Goal: Book appointment/travel/reservation

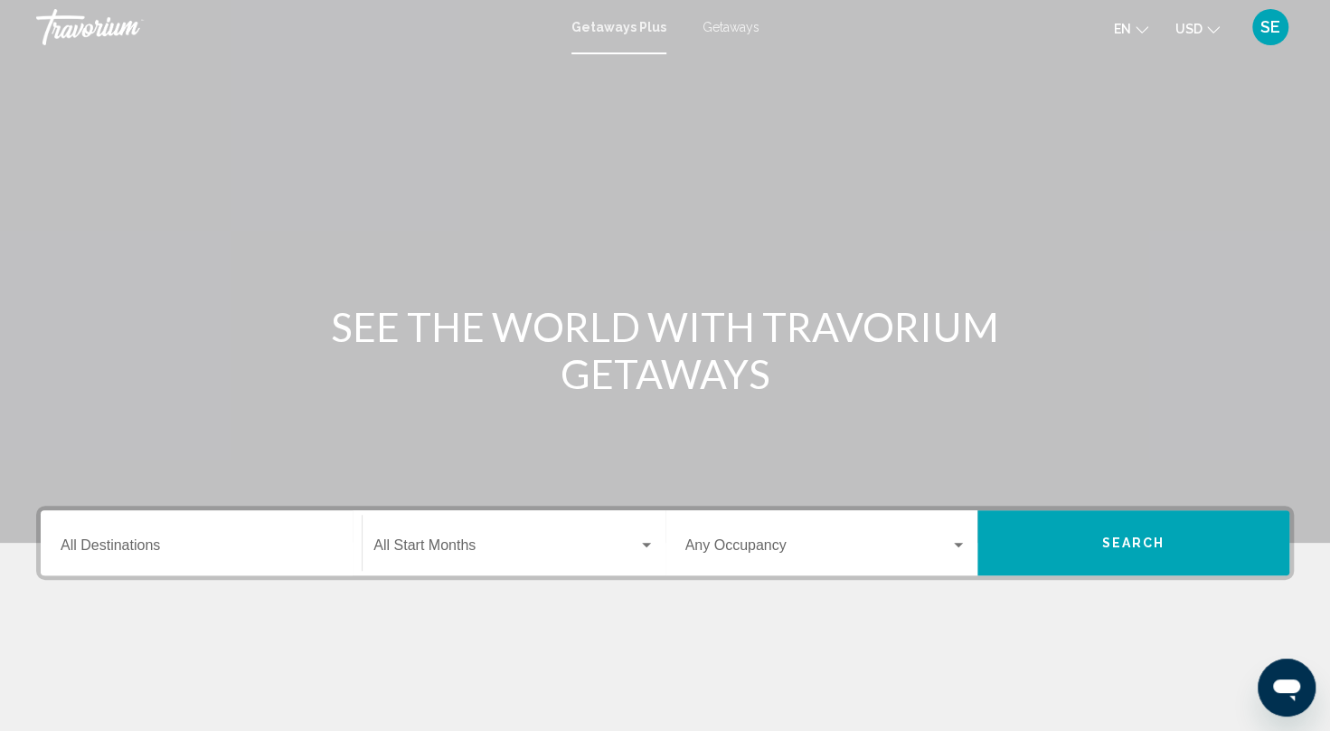
click at [190, 542] on input "Destination All Destinations" at bounding box center [201, 549] width 281 height 16
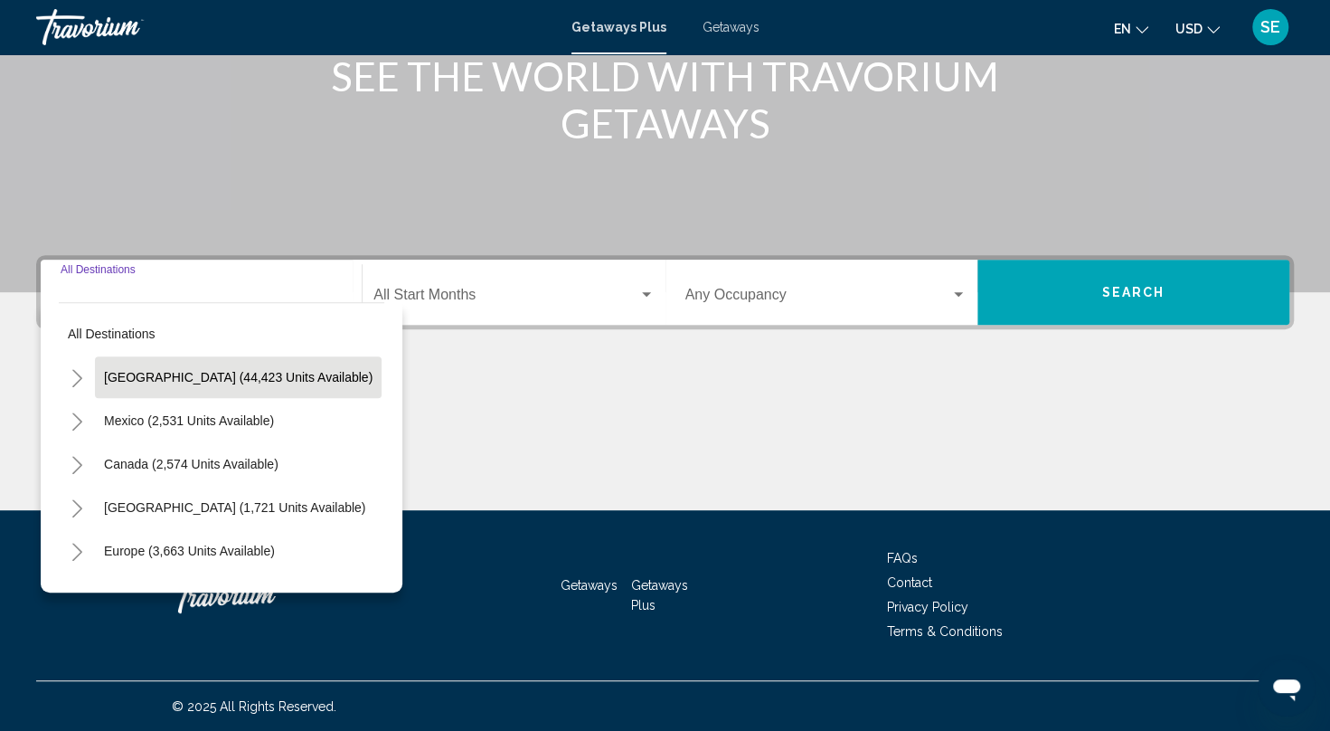
click at [228, 361] on button "[GEOGRAPHIC_DATA] (44,423 units available)" at bounding box center [238, 377] width 287 height 42
type input "**********"
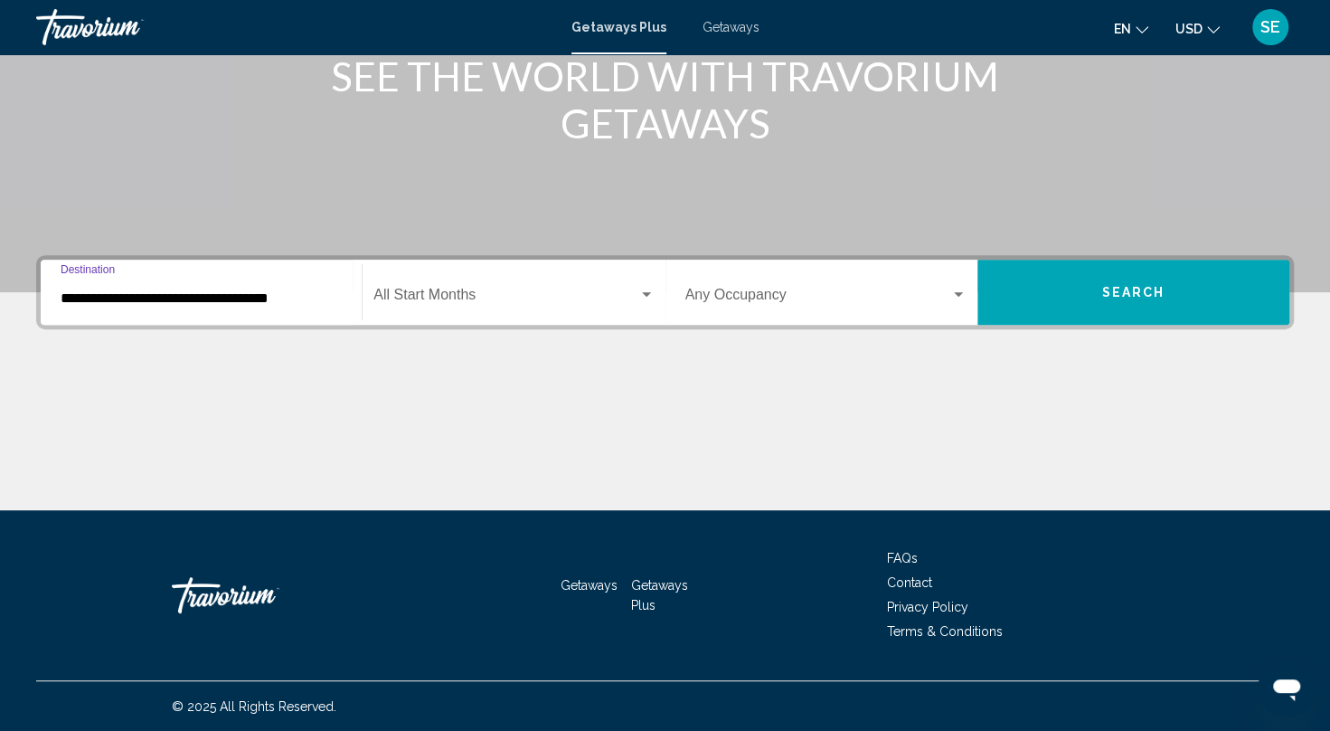
click at [430, 291] on span "Search widget" at bounding box center [505, 298] width 264 height 16
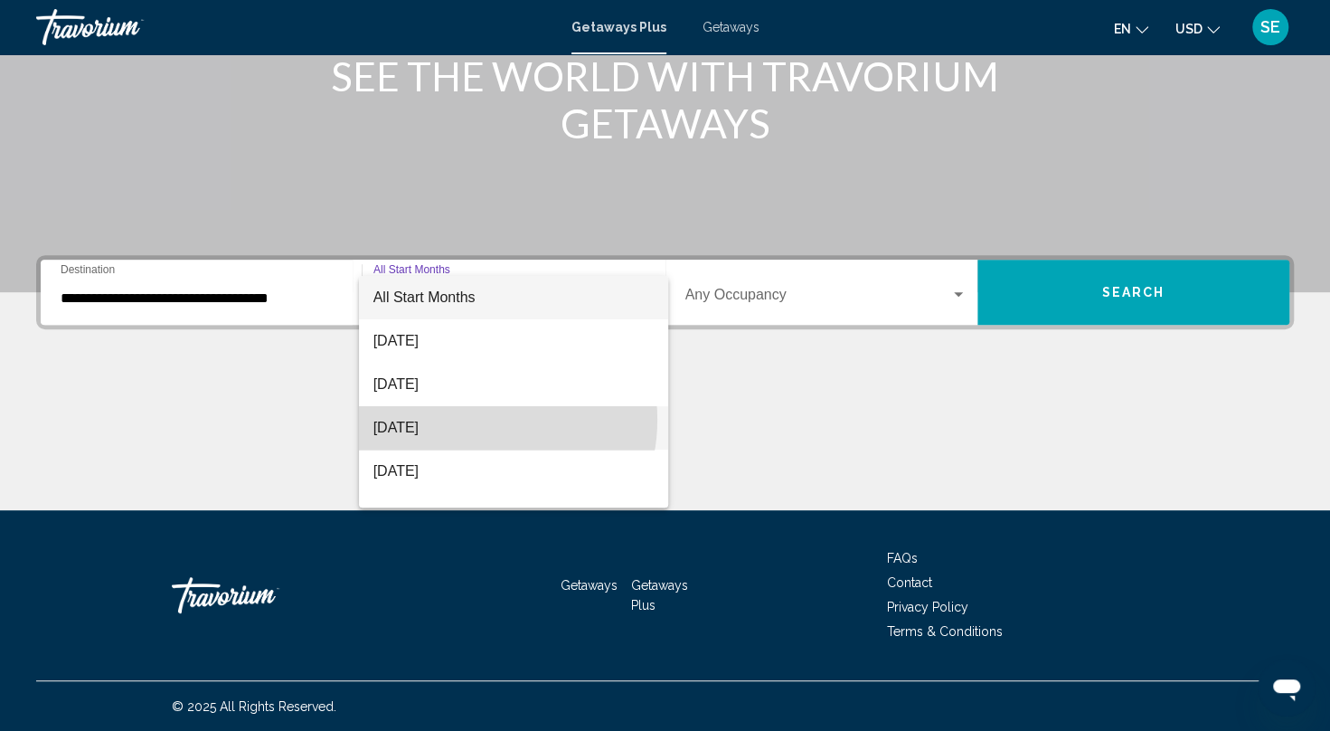
click at [469, 419] on span "[DATE]" at bounding box center [513, 427] width 281 height 43
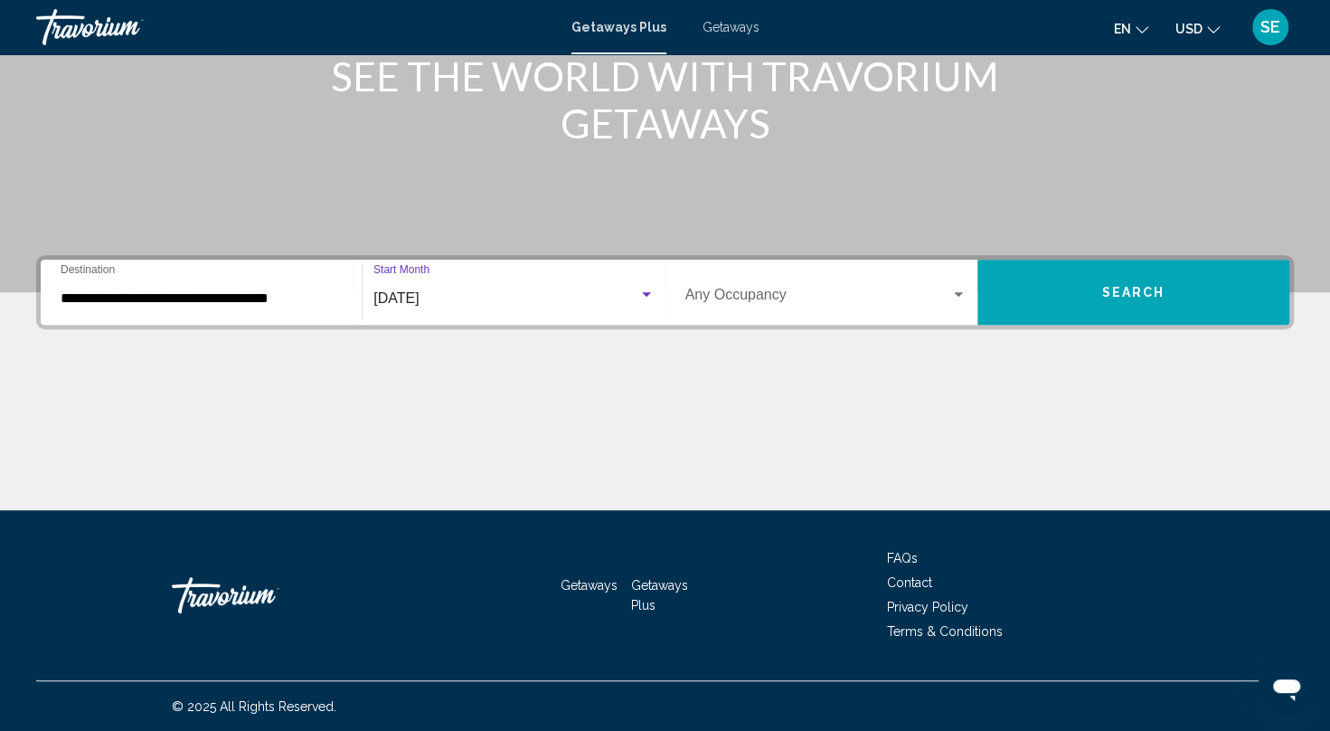
click at [1134, 297] on span "Search" at bounding box center [1133, 293] width 63 height 14
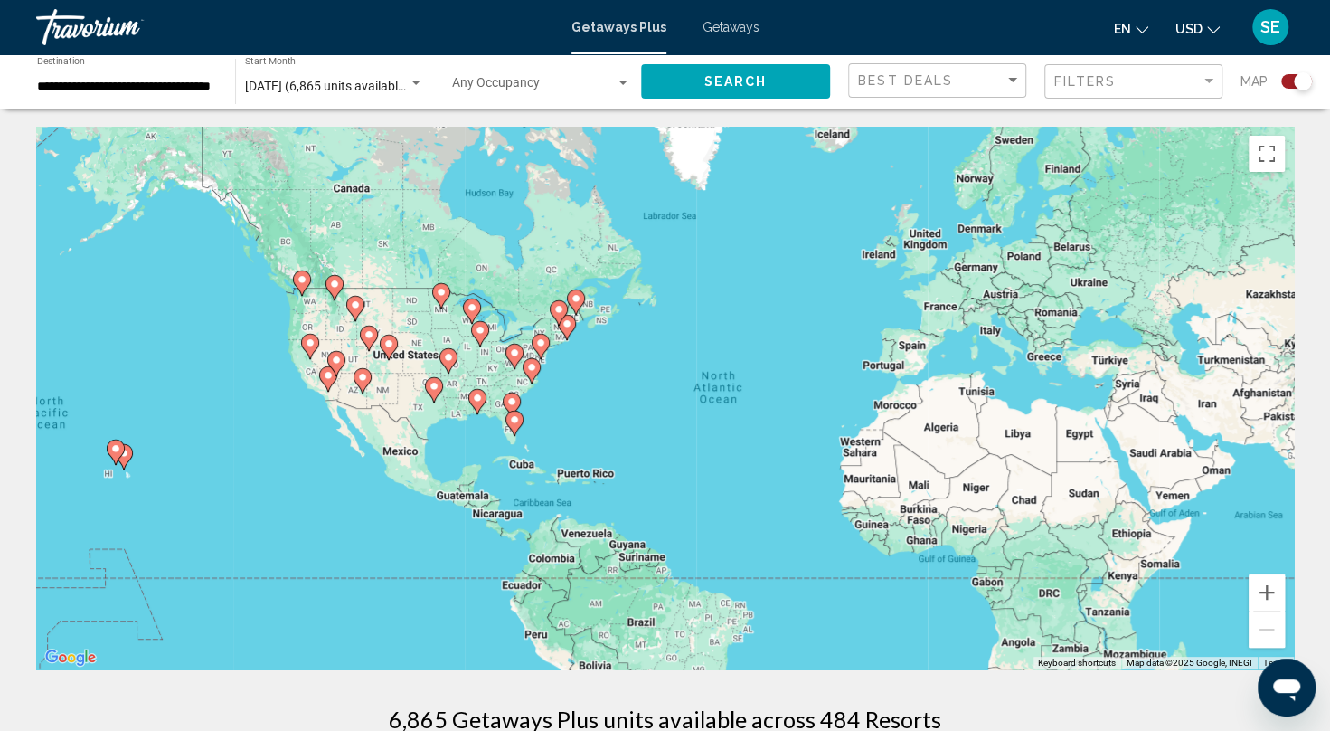
click at [109, 457] on div "To activate drag with keyboard, press Alt + Enter. Once in keyboard drag state,…" at bounding box center [665, 398] width 1258 height 543
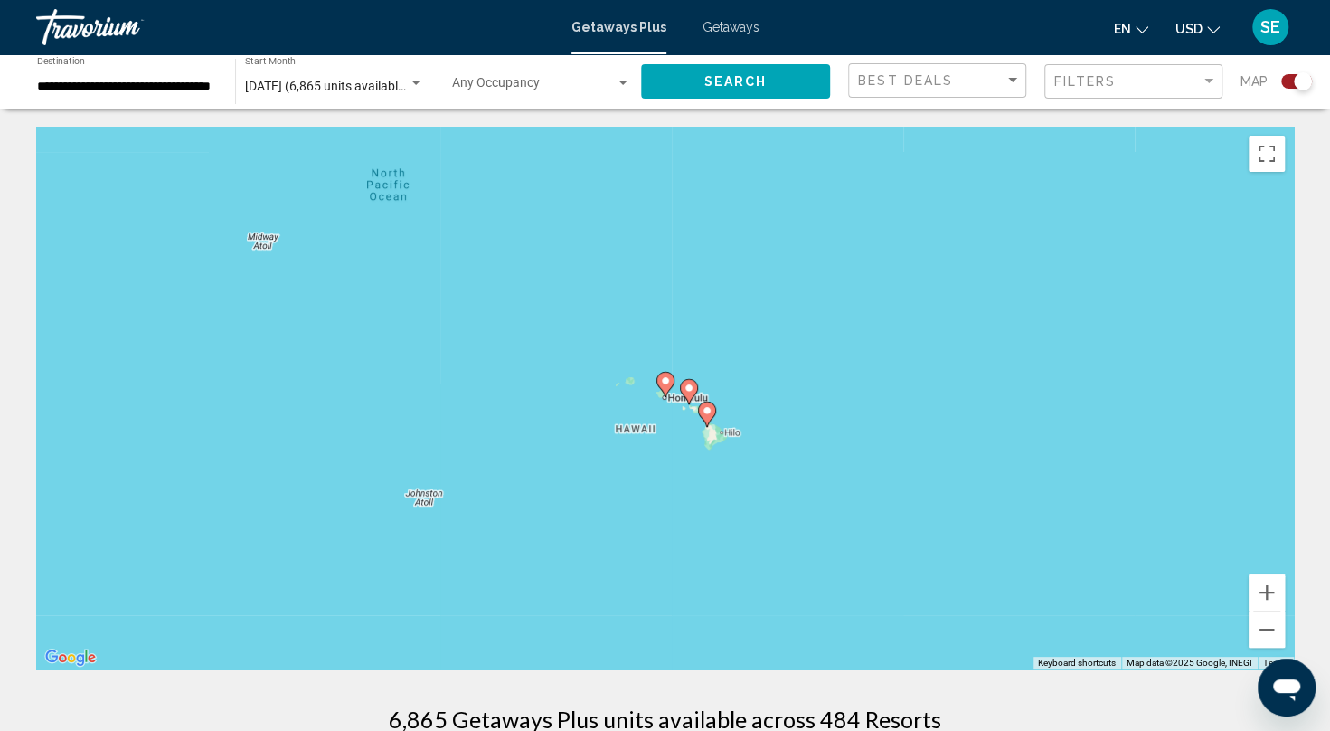
click at [662, 373] on div "To activate drag with keyboard, press Alt + Enter. Once in keyboard drag state,…" at bounding box center [665, 398] width 1258 height 543
type input "**********"
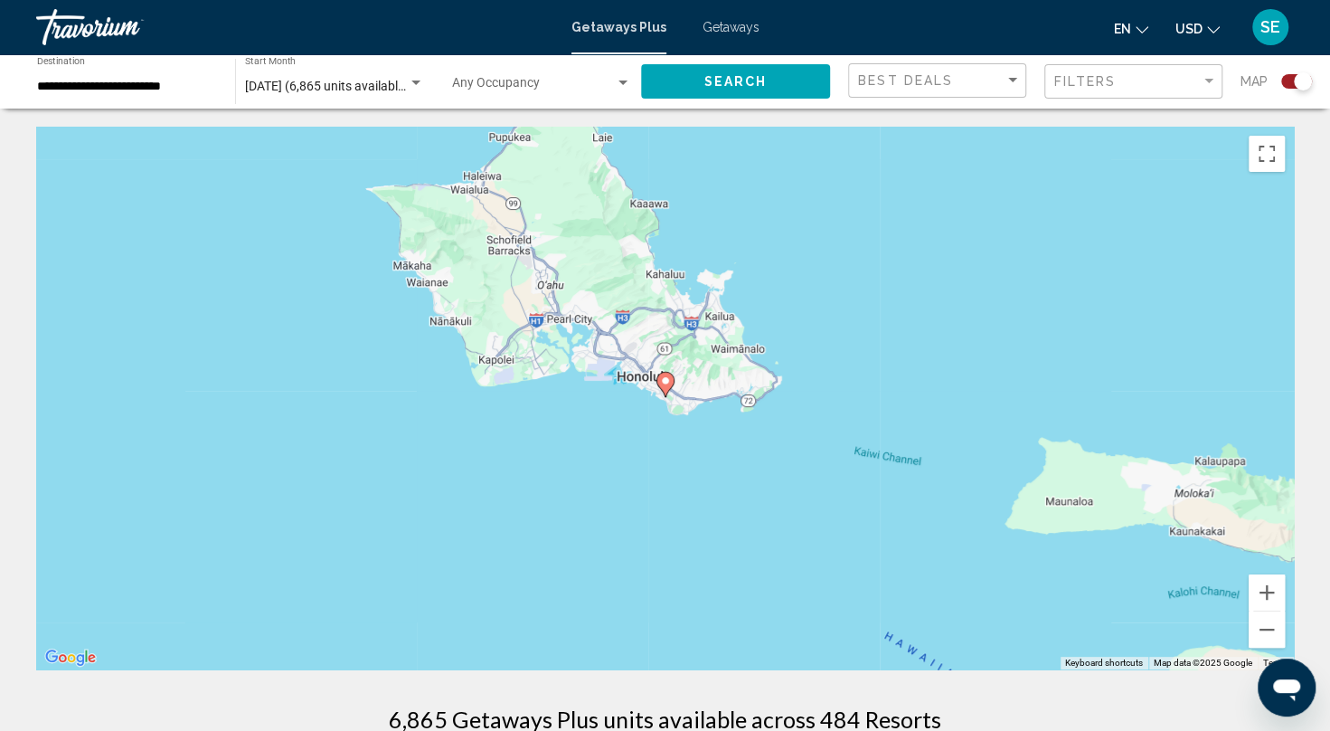
click at [665, 380] on image "Main content" at bounding box center [665, 380] width 11 height 11
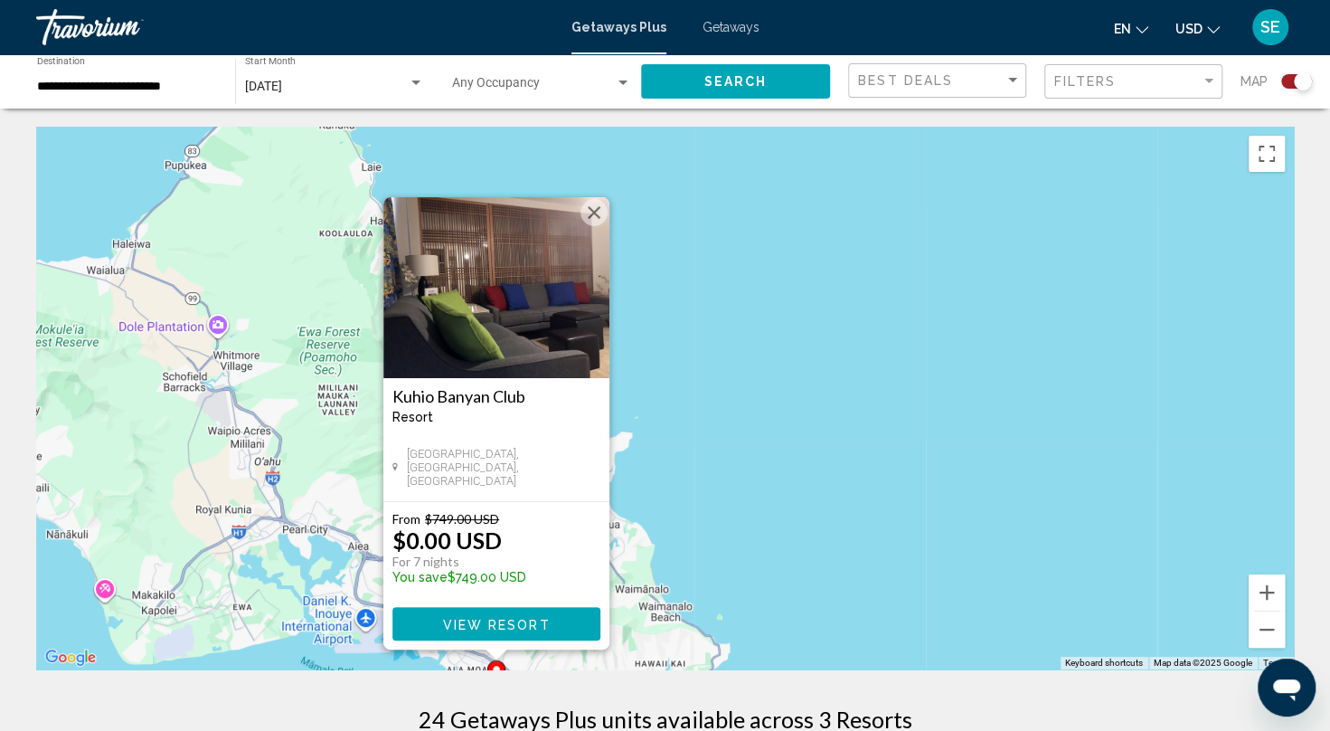
click at [595, 213] on button "Close" at bounding box center [594, 212] width 27 height 27
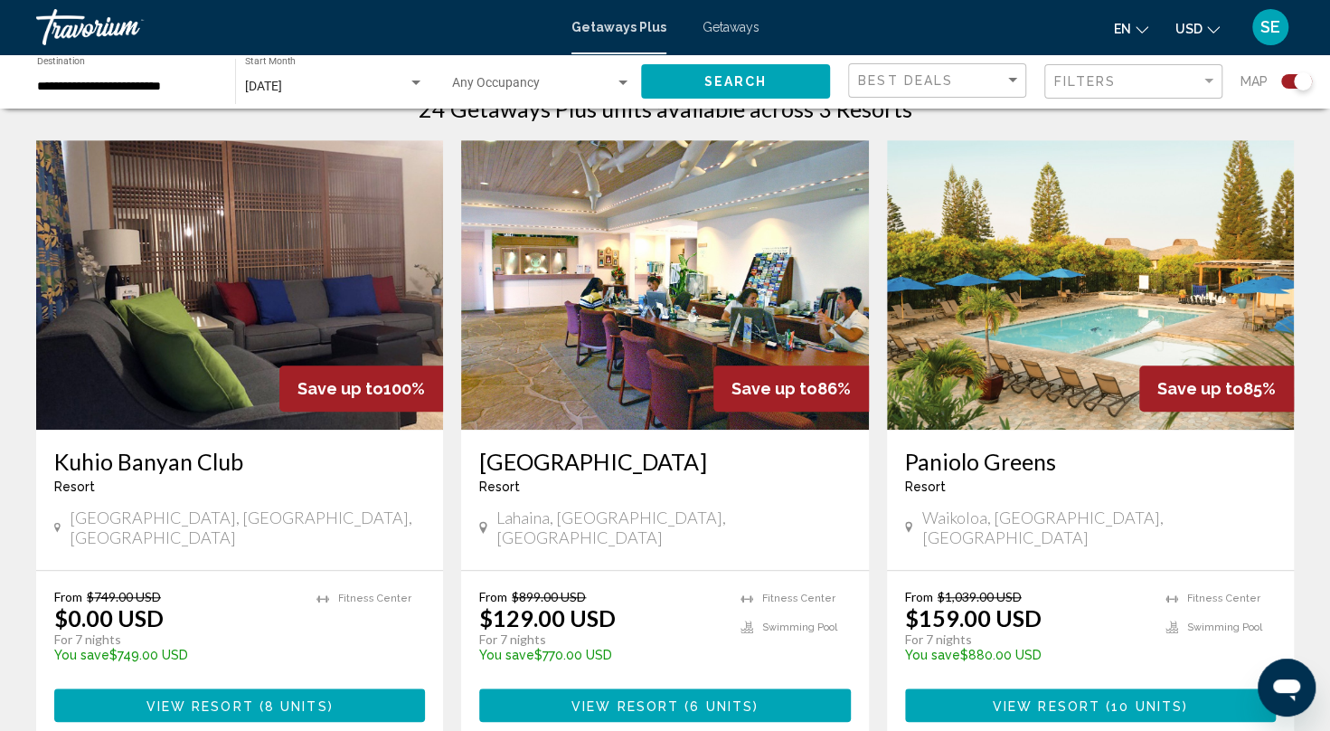
scroll to position [610, 0]
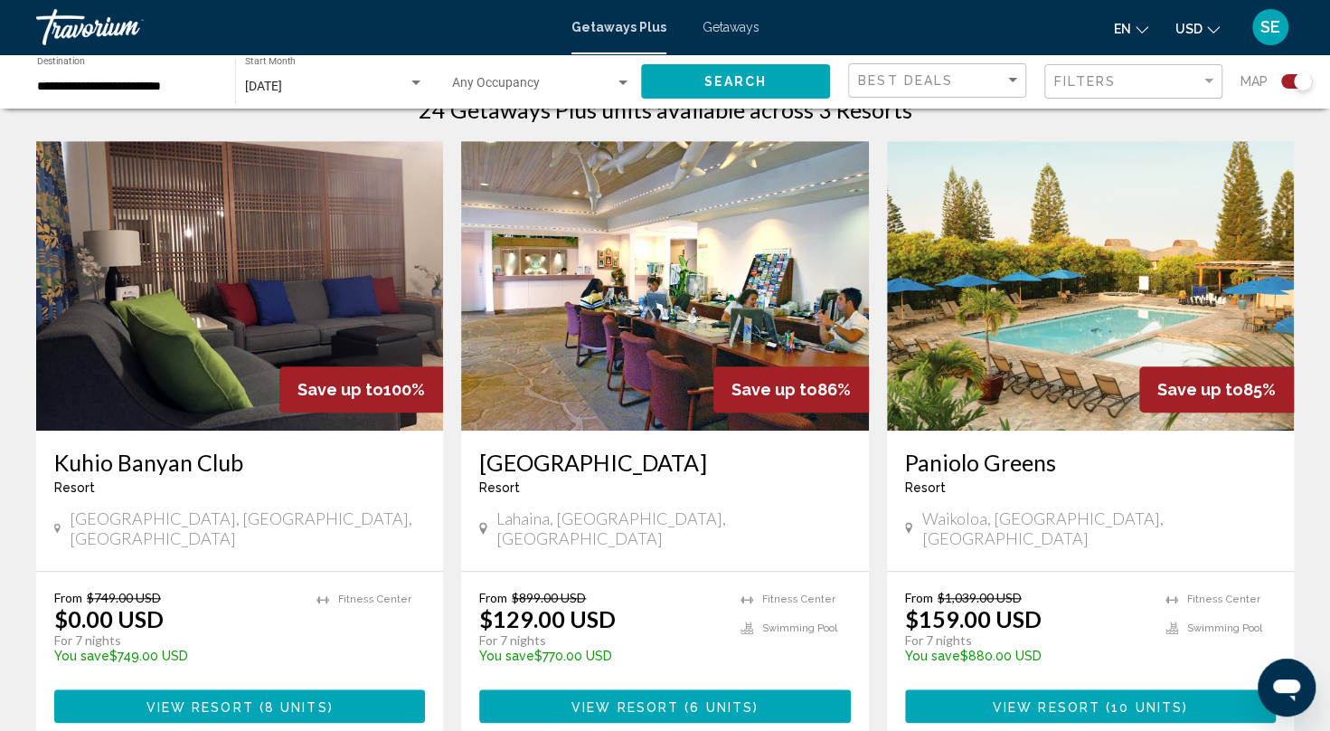
click at [1142, 324] on img "Main content" at bounding box center [1090, 285] width 407 height 289
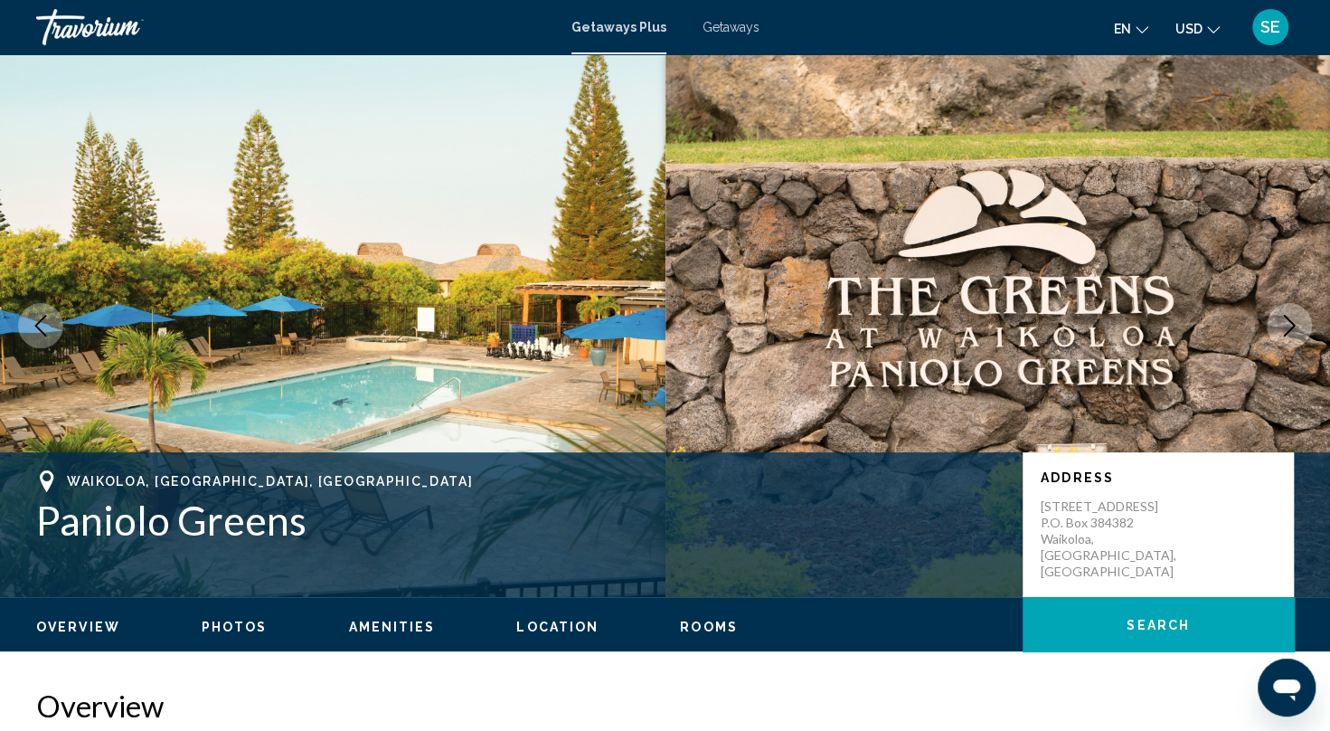
click at [1290, 321] on icon "Next image" at bounding box center [1290, 326] width 12 height 22
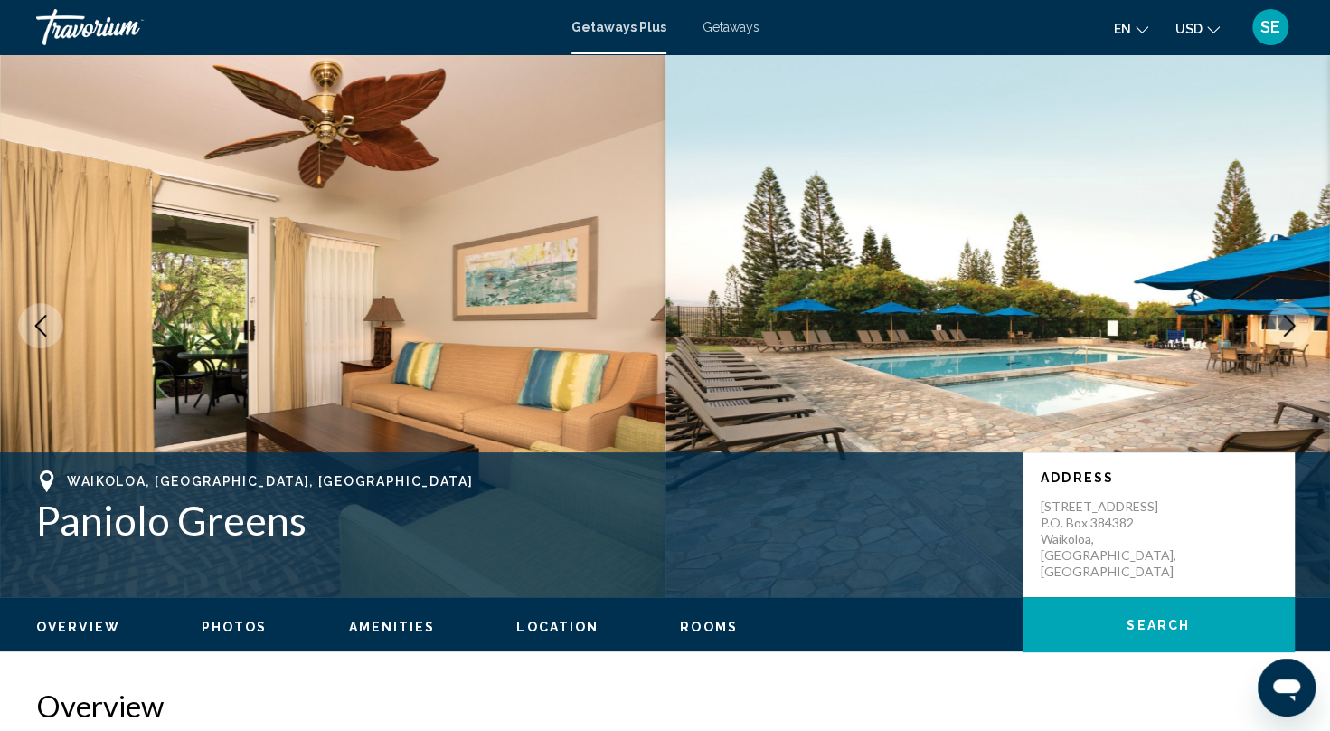
click at [1289, 333] on icon "Next image" at bounding box center [1290, 326] width 22 height 22
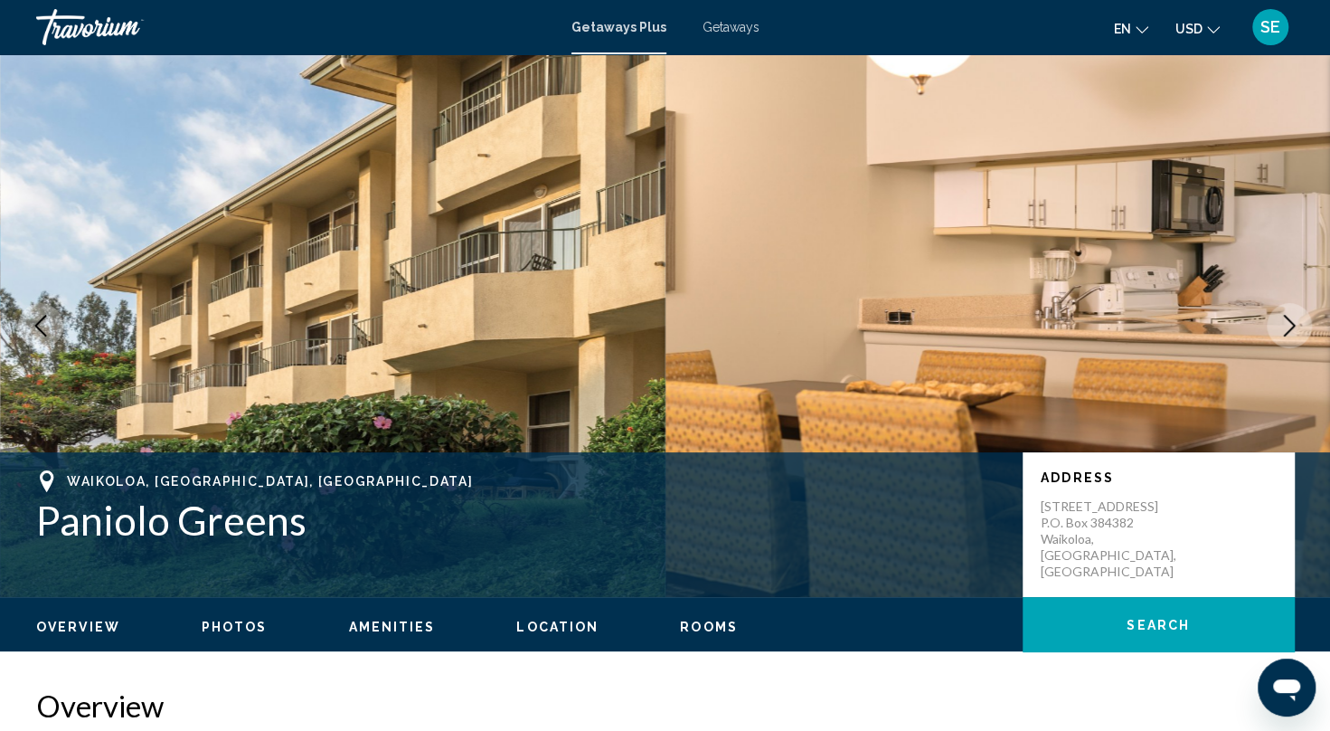
click at [1284, 320] on icon "Next image" at bounding box center [1290, 326] width 22 height 22
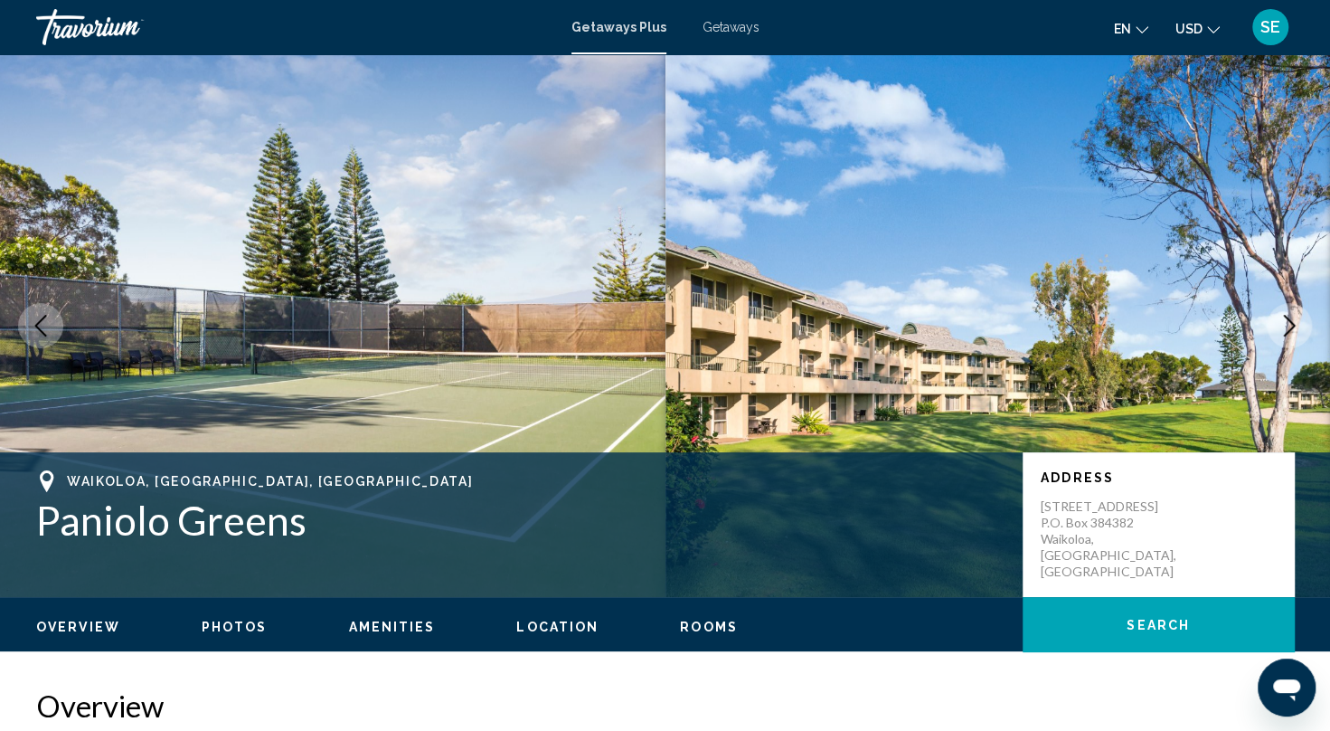
click at [1290, 315] on icon "Next image" at bounding box center [1290, 326] width 22 height 22
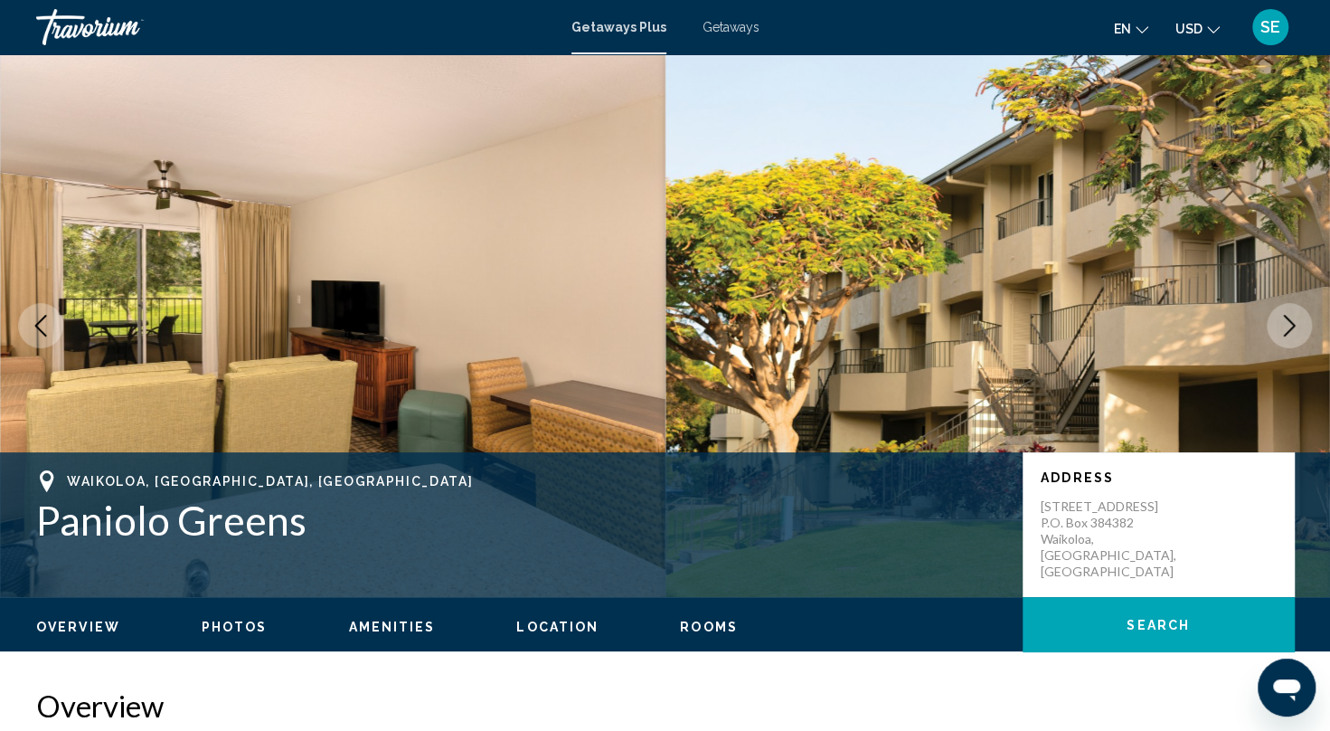
click at [1285, 326] on icon "Next image" at bounding box center [1290, 326] width 22 height 22
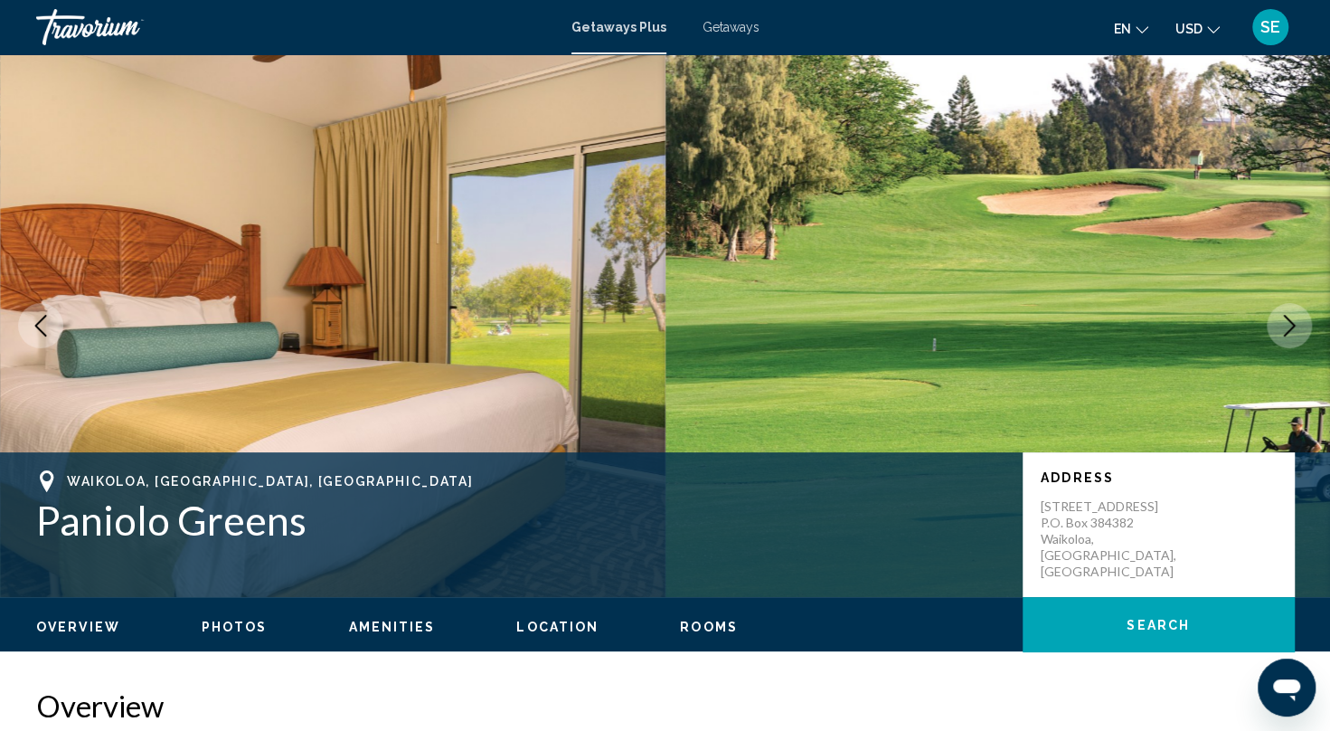
click at [1290, 331] on icon "Next image" at bounding box center [1290, 326] width 22 height 22
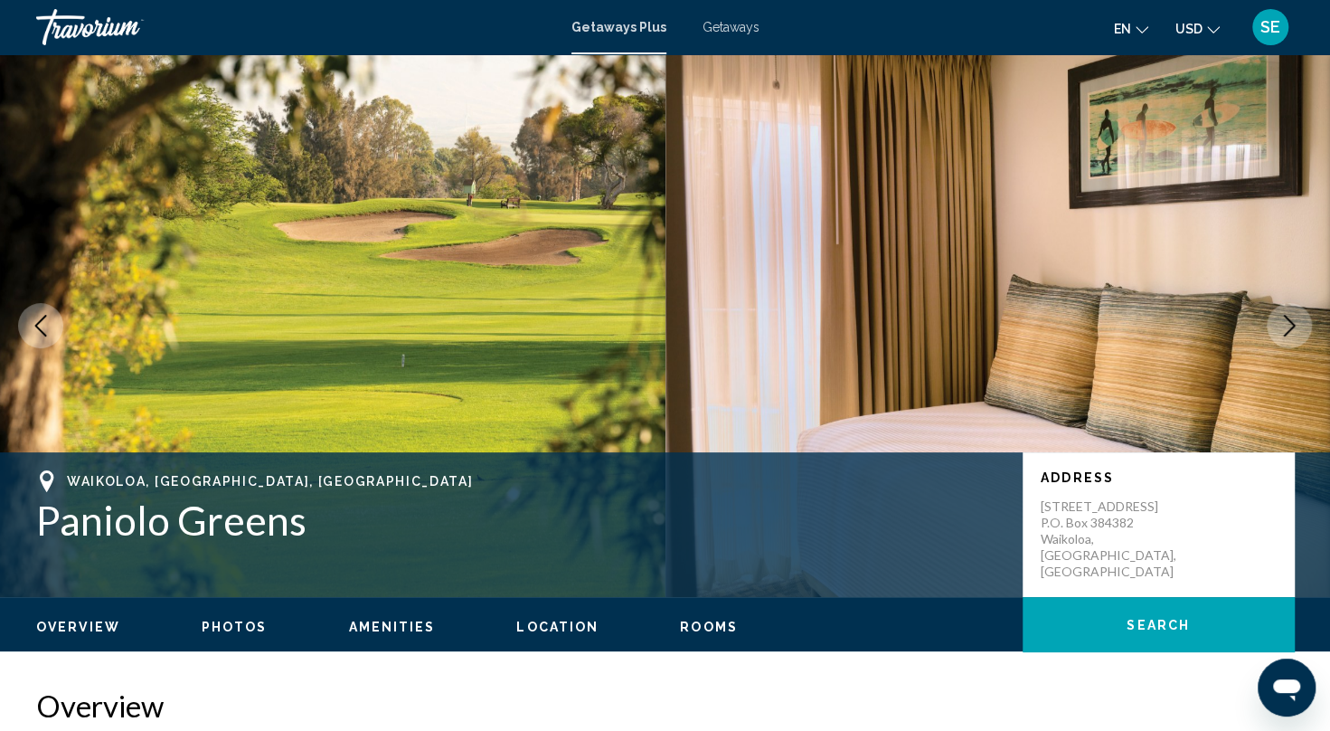
click at [1294, 336] on icon "Next image" at bounding box center [1290, 326] width 22 height 22
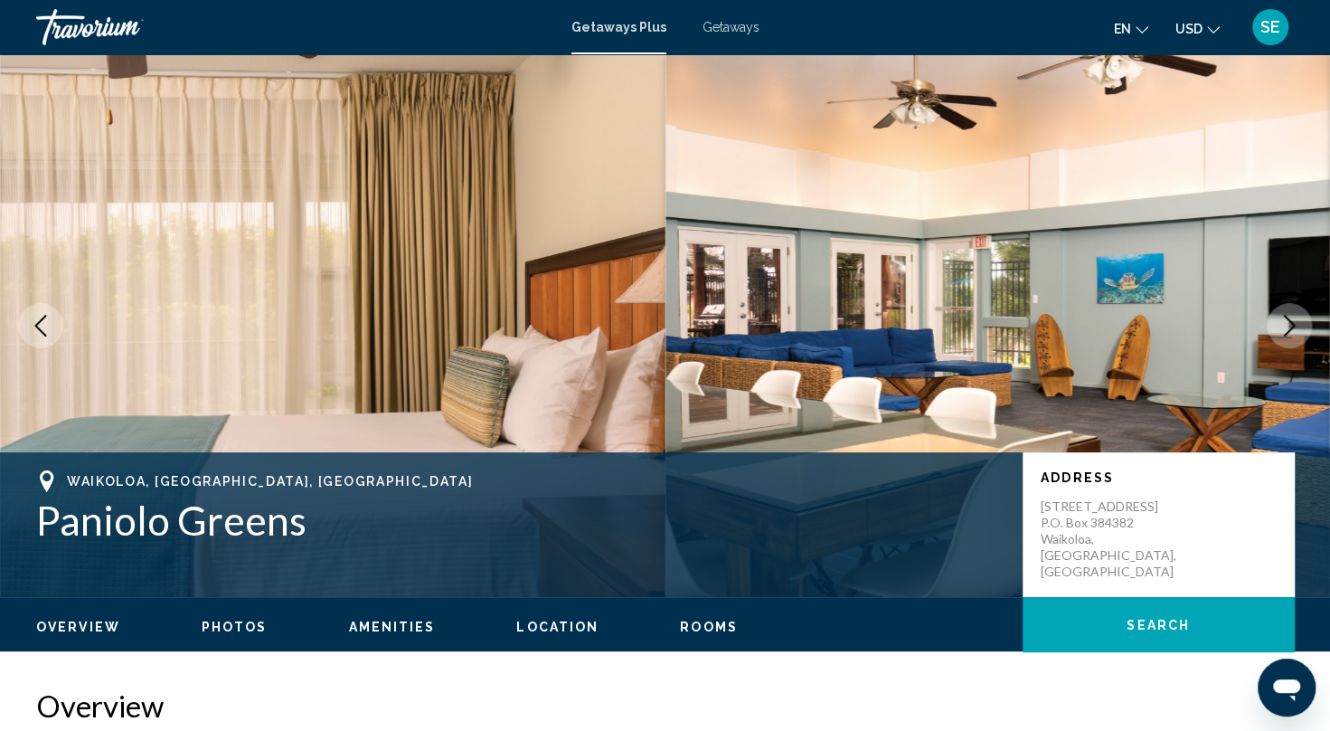
click at [1300, 336] on button "Next image" at bounding box center [1289, 325] width 45 height 45
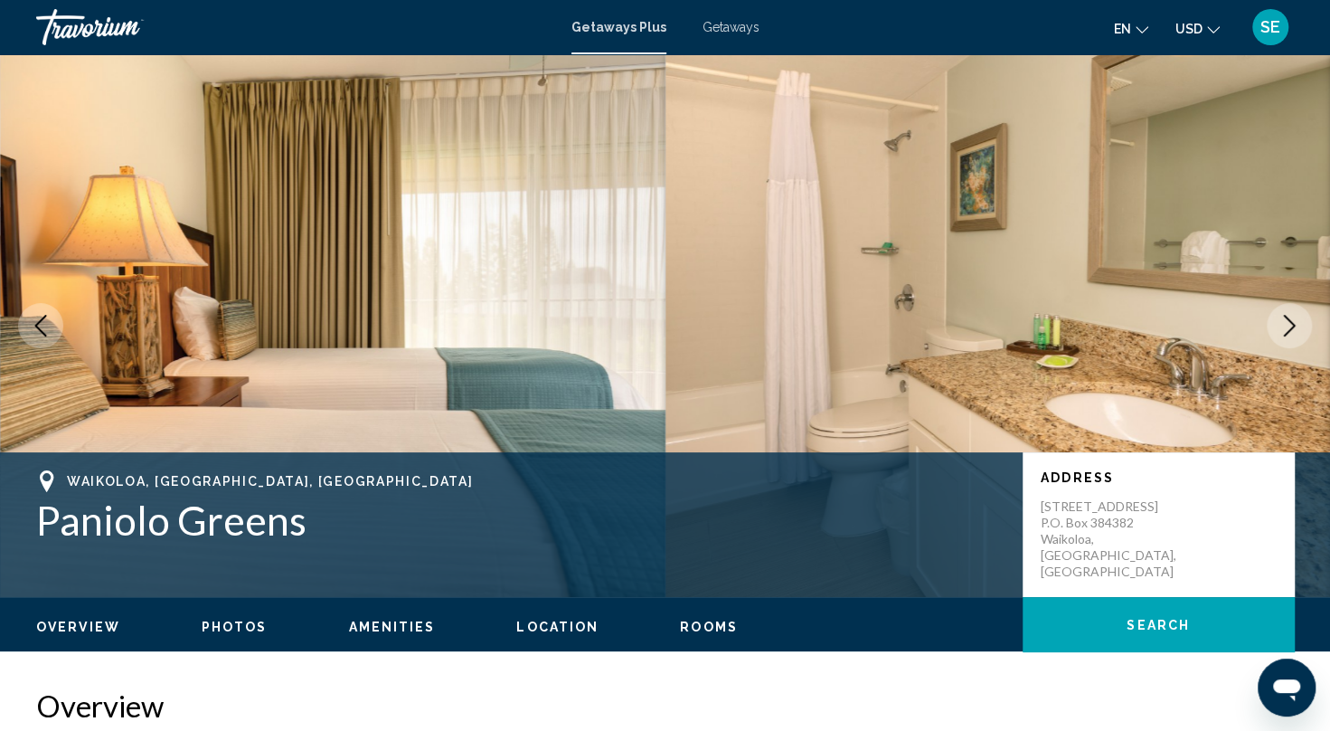
click at [1307, 331] on button "Next image" at bounding box center [1289, 325] width 45 height 45
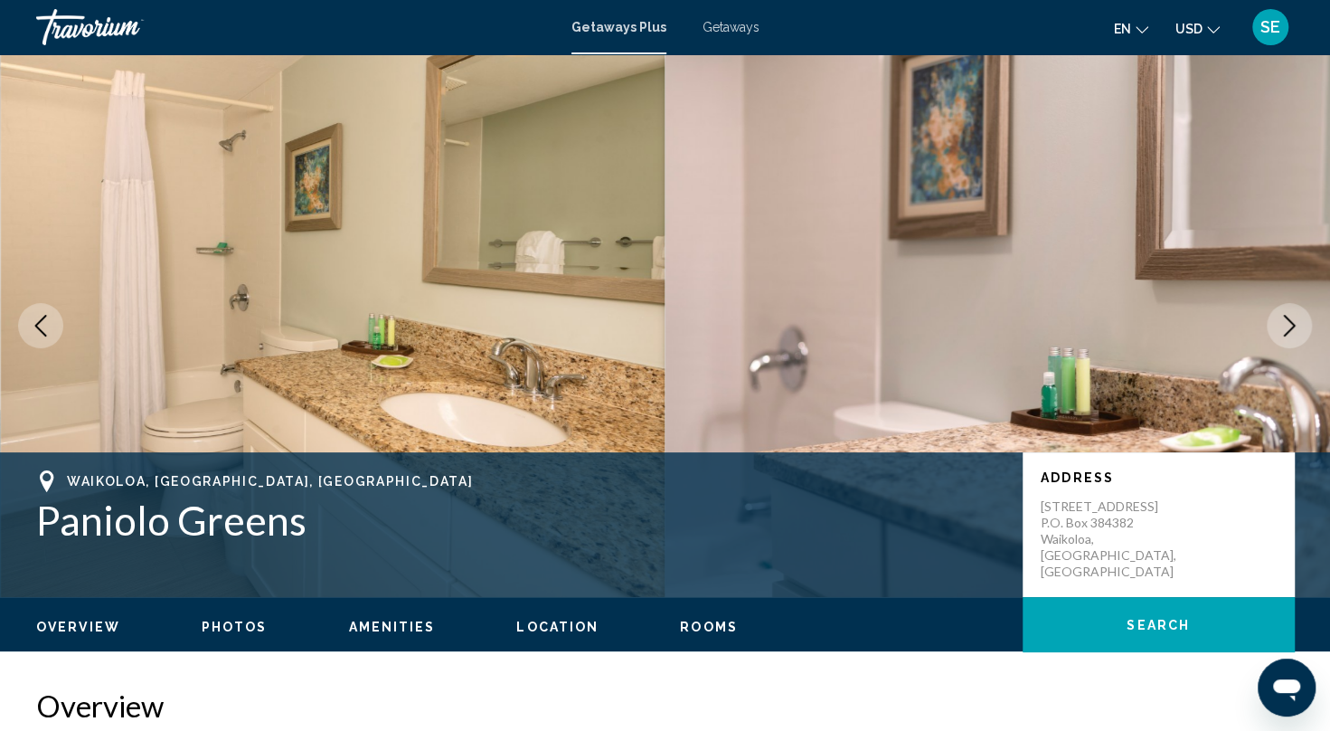
click at [1286, 335] on icon "Next image" at bounding box center [1290, 326] width 22 height 22
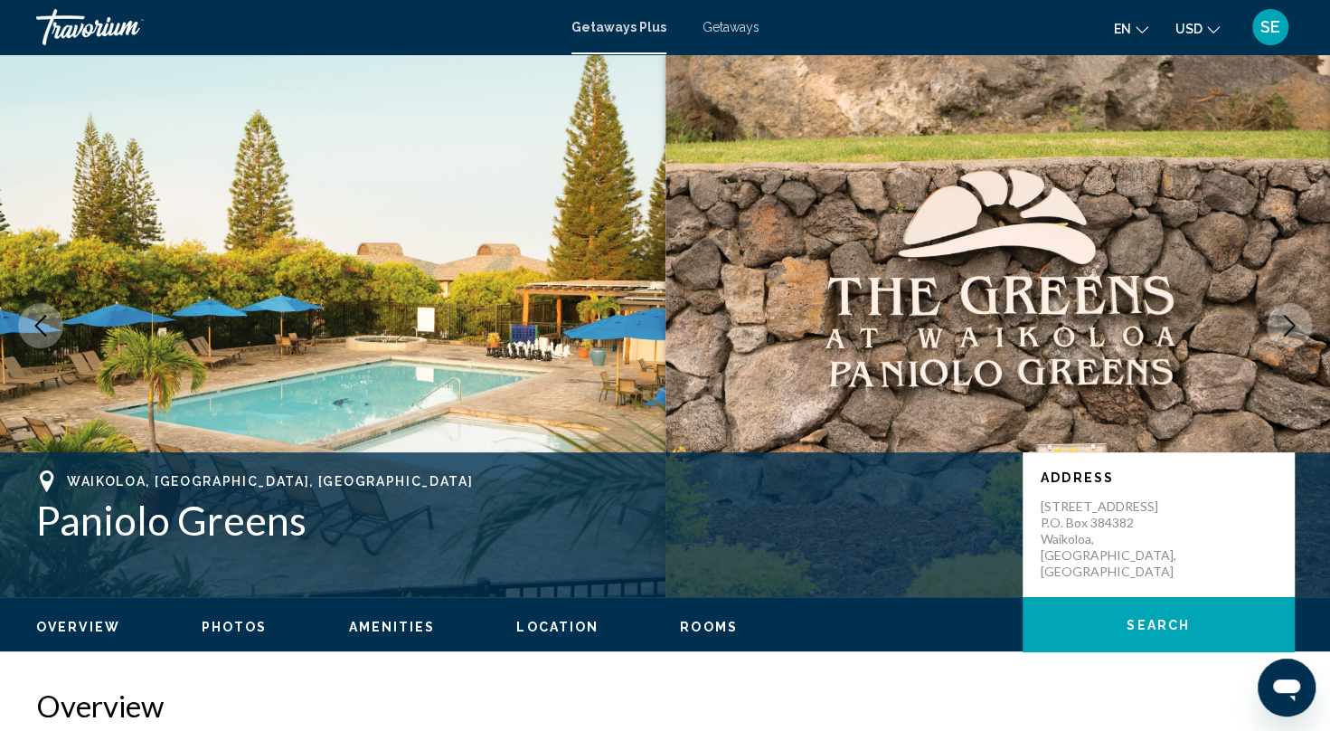
click at [1284, 335] on icon "Next image" at bounding box center [1290, 326] width 12 height 22
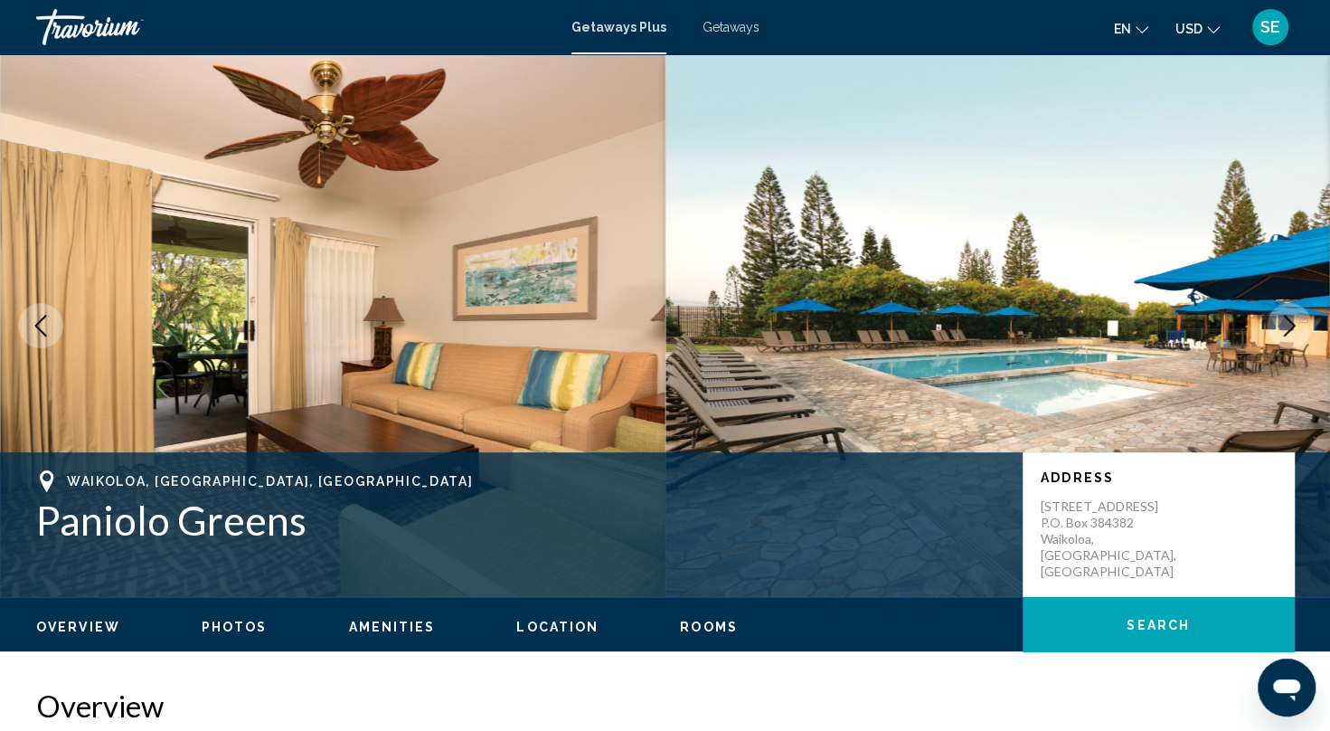
click at [1284, 341] on button "Next image" at bounding box center [1289, 325] width 45 height 45
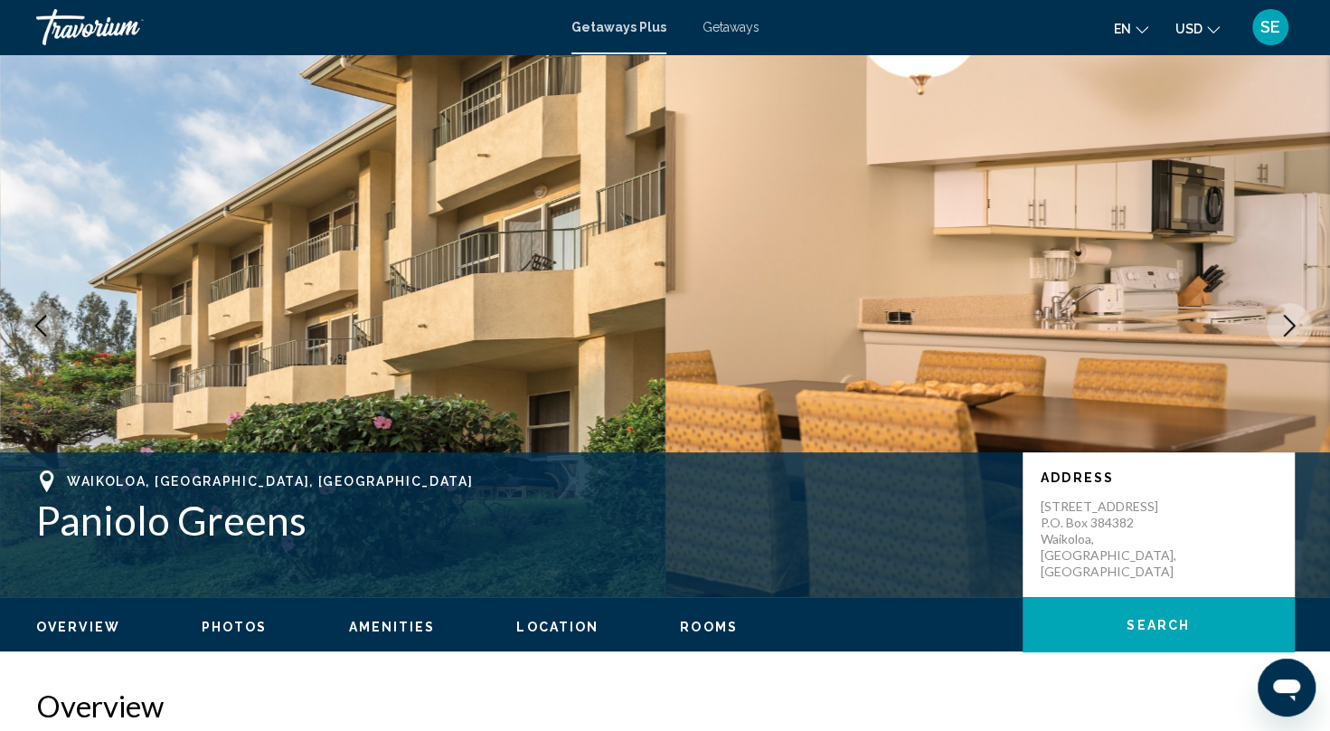
click at [1291, 332] on icon "Next image" at bounding box center [1290, 326] width 22 height 22
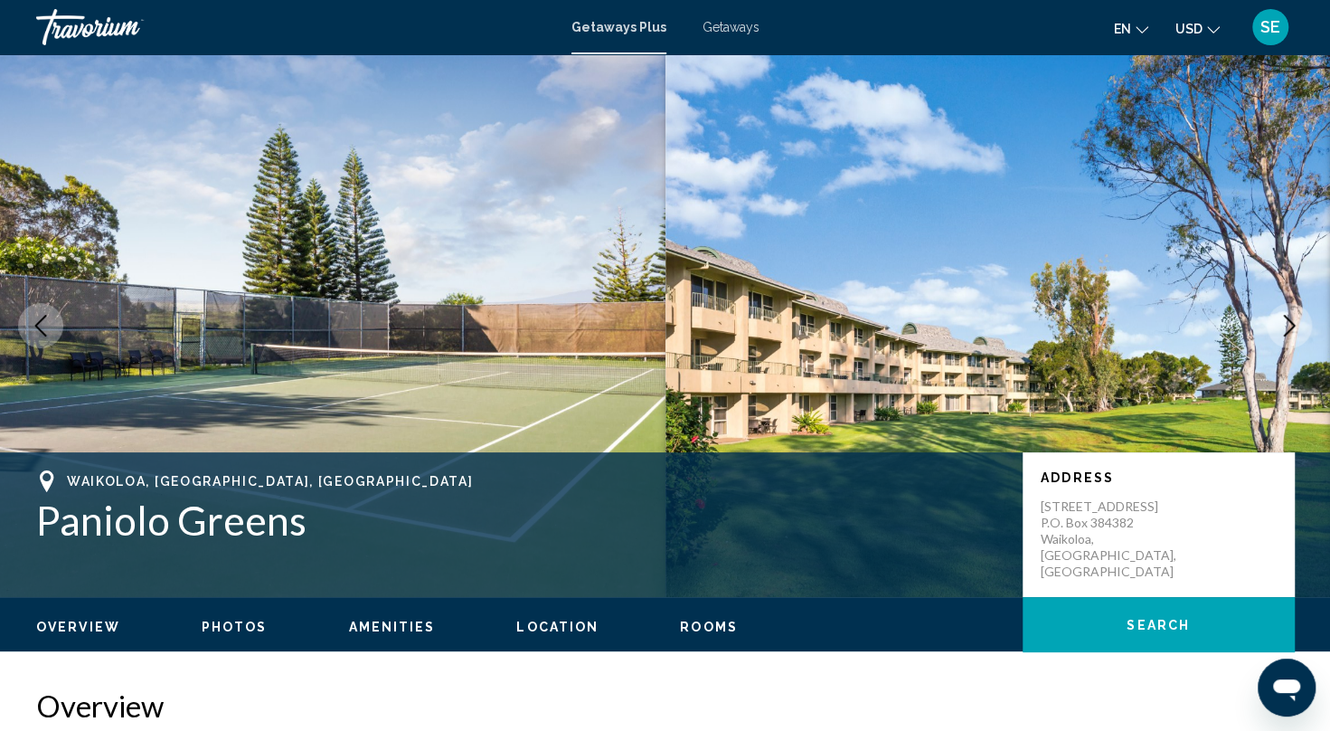
click at [1295, 332] on icon "Next image" at bounding box center [1290, 326] width 22 height 22
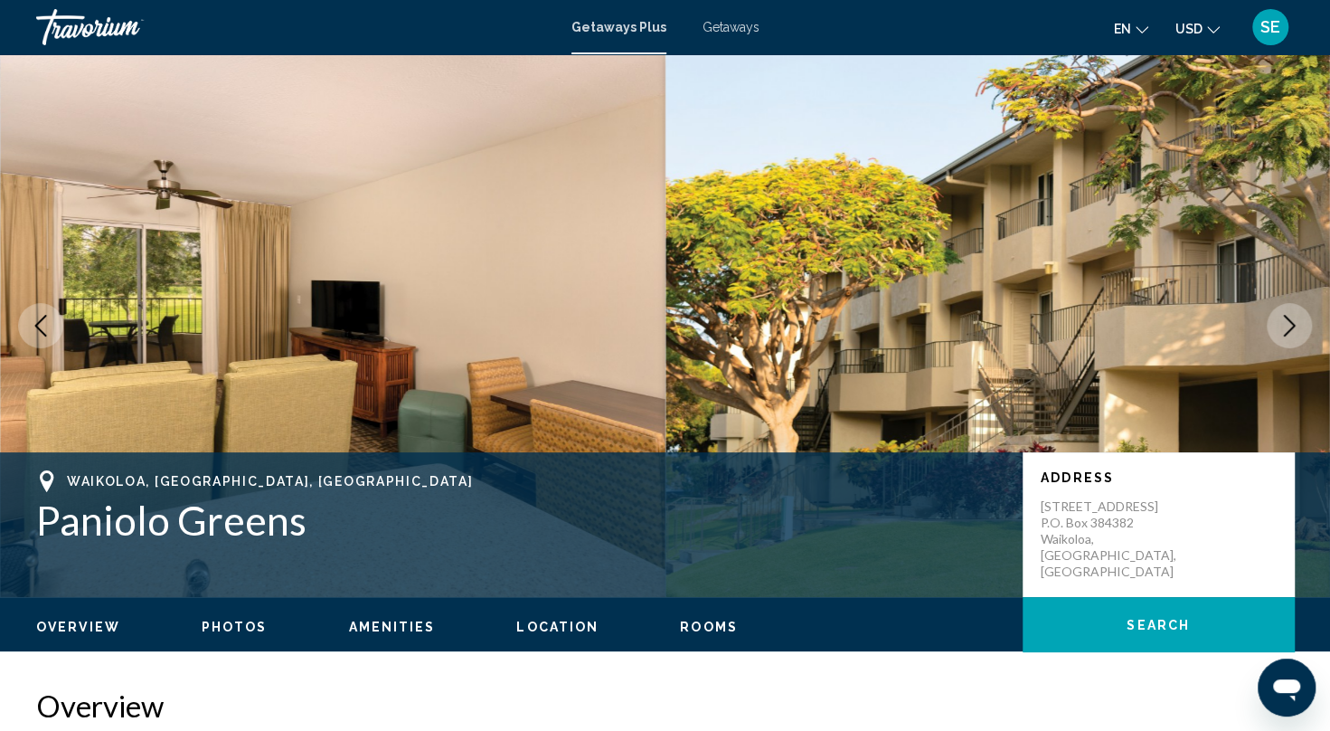
click at [1296, 320] on icon "Next image" at bounding box center [1290, 326] width 22 height 22
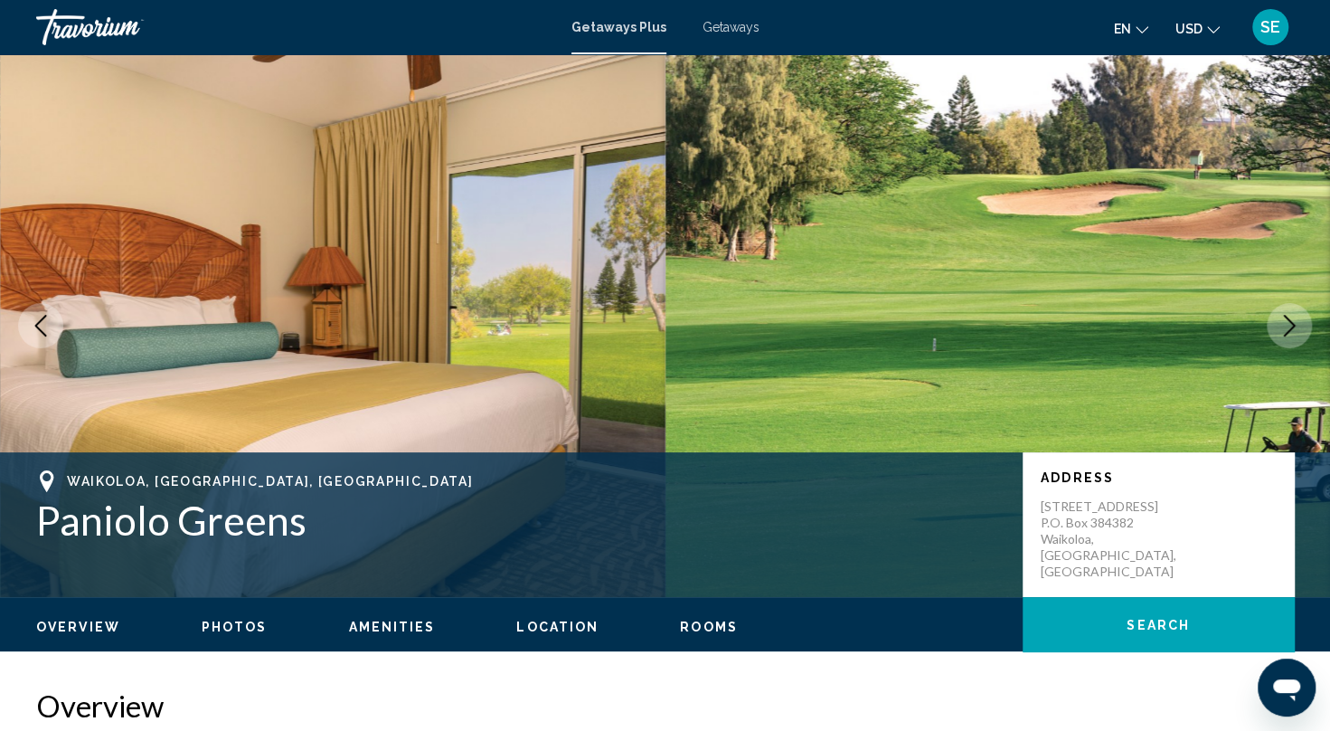
click at [1300, 329] on button "Next image" at bounding box center [1289, 325] width 45 height 45
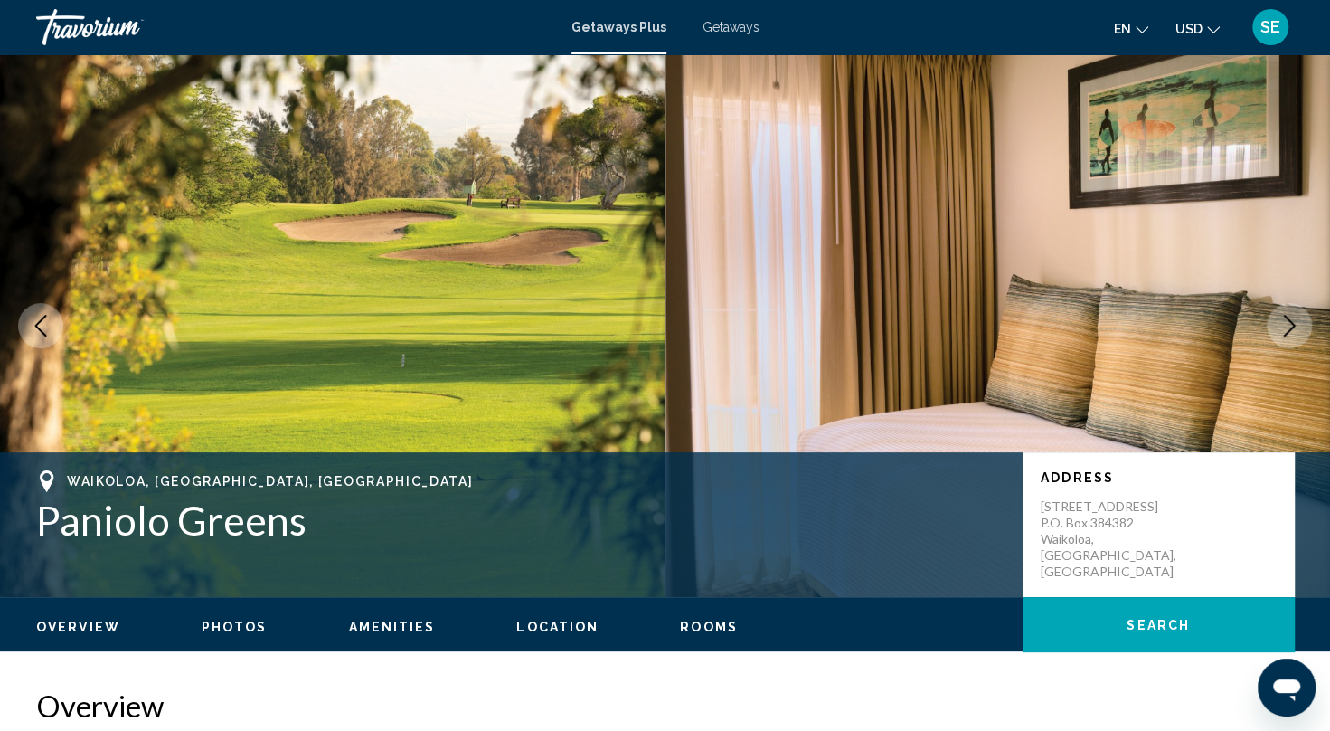
click at [1308, 328] on button "Next image" at bounding box center [1289, 325] width 45 height 45
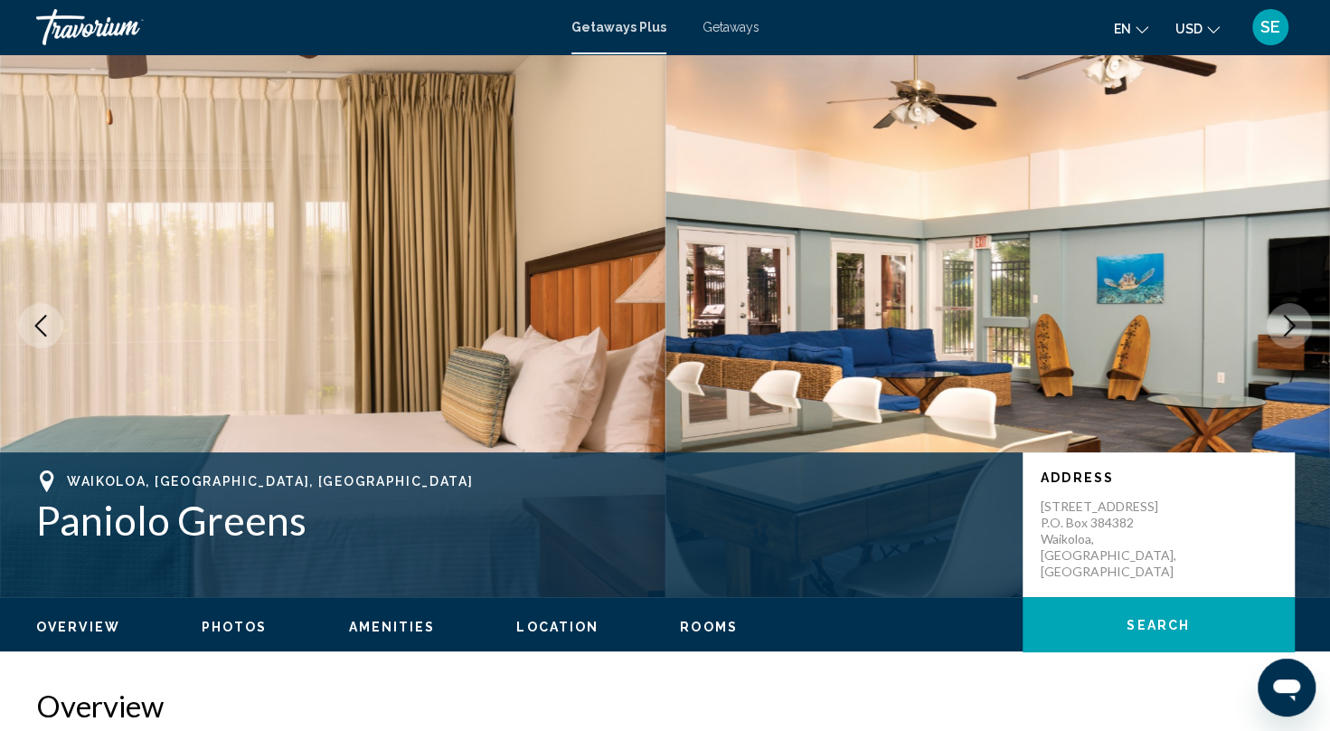
click at [224, 633] on span "Photos" at bounding box center [235, 626] width 66 height 14
